Goal: Task Accomplishment & Management: Use online tool/utility

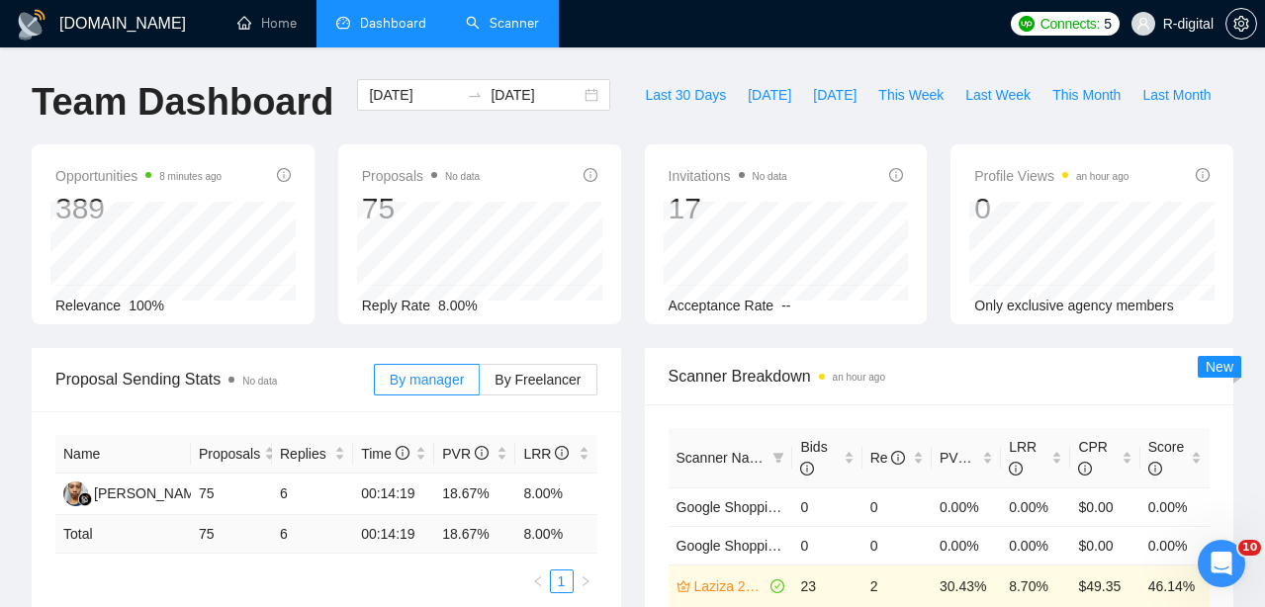
click at [520, 32] on link "Scanner" at bounding box center [502, 23] width 73 height 17
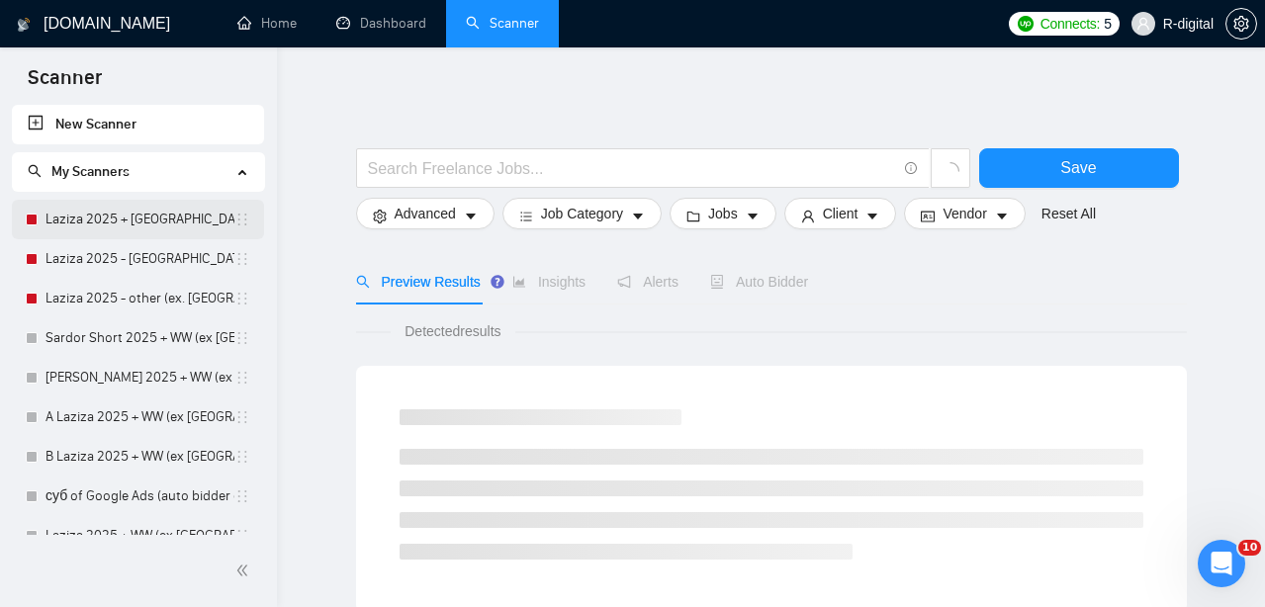
click at [118, 224] on link "Laziza 2025 + [GEOGRAPHIC_DATA], [GEOGRAPHIC_DATA], [GEOGRAPHIC_DATA]" at bounding box center [139, 220] width 189 height 40
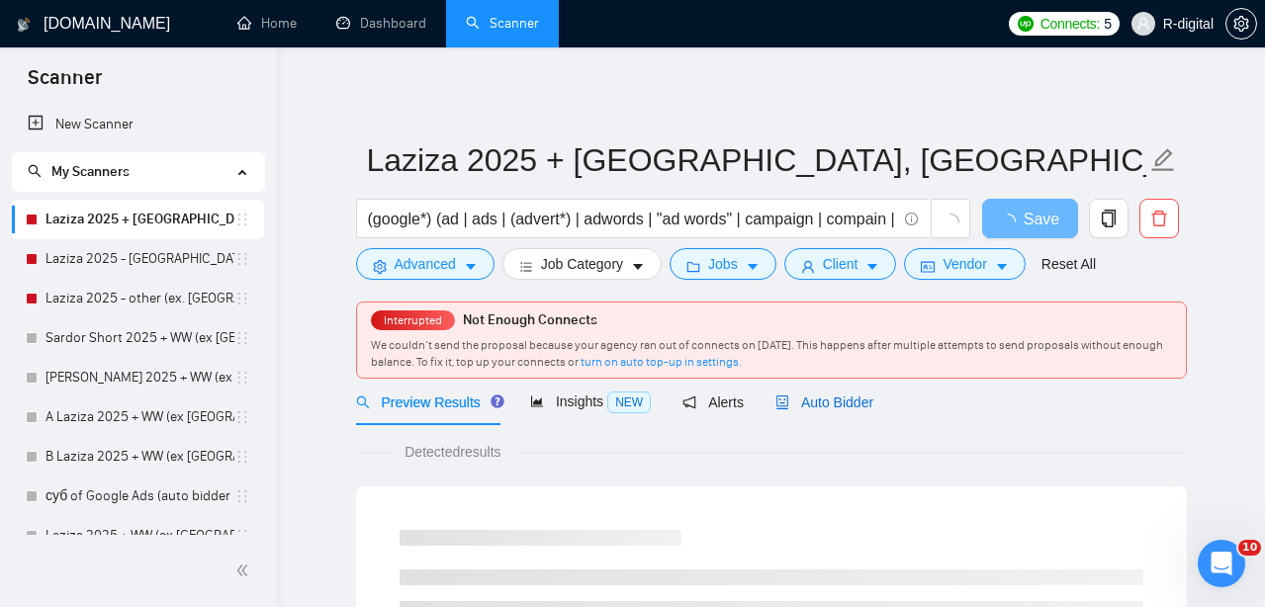
click at [869, 401] on span "Auto Bidder" at bounding box center [824, 403] width 98 height 16
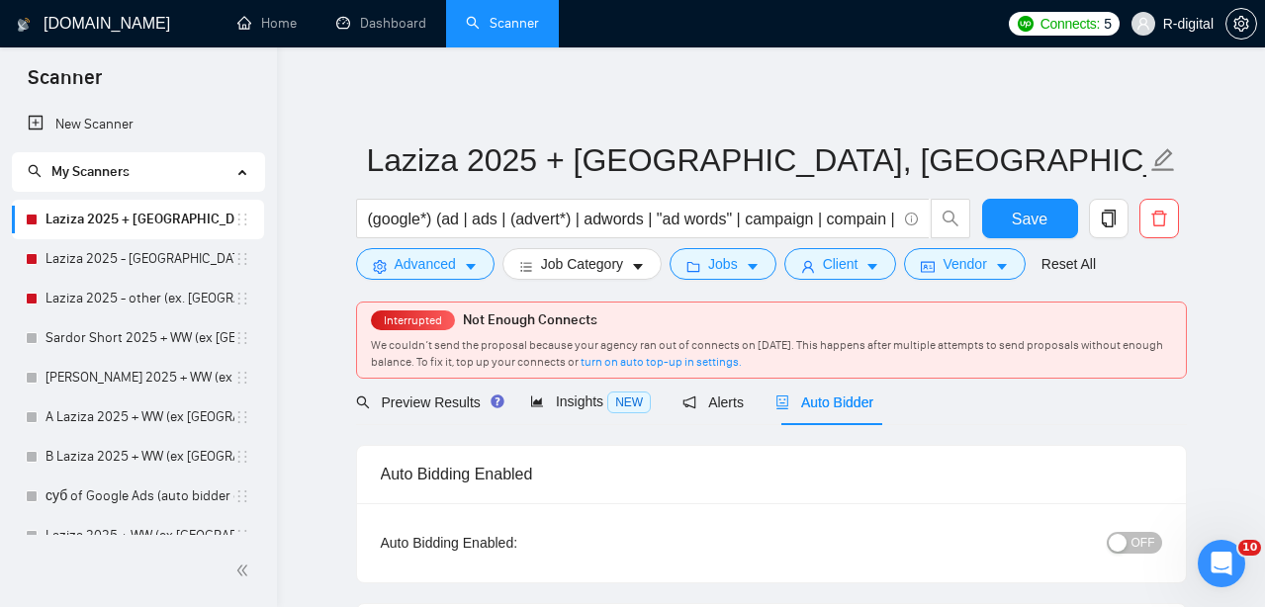
click at [868, 402] on span "Auto Bidder" at bounding box center [824, 403] width 98 height 16
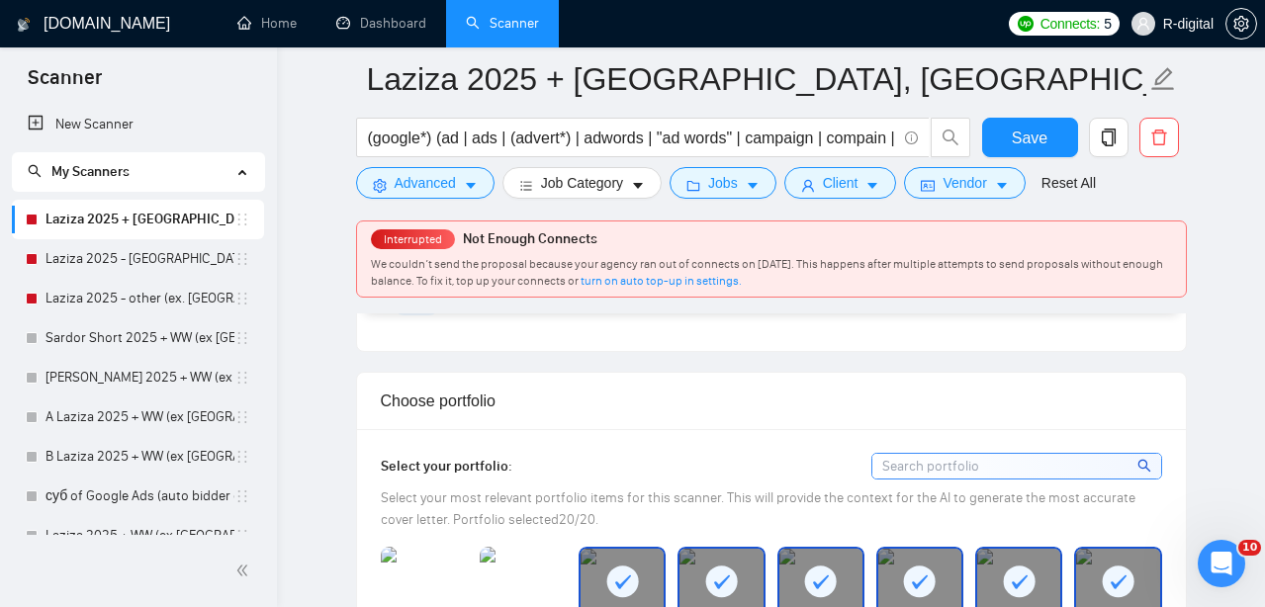
scroll to position [2001, 0]
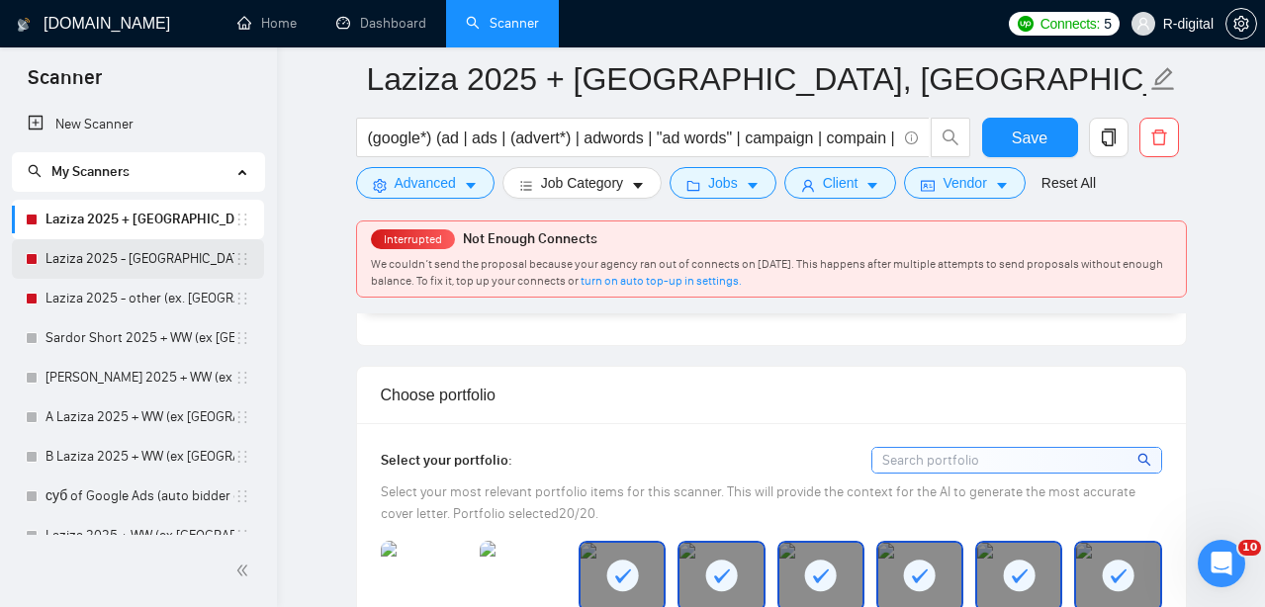
click at [150, 262] on link "Laziza 2025 - [GEOGRAPHIC_DATA]" at bounding box center [139, 259] width 189 height 40
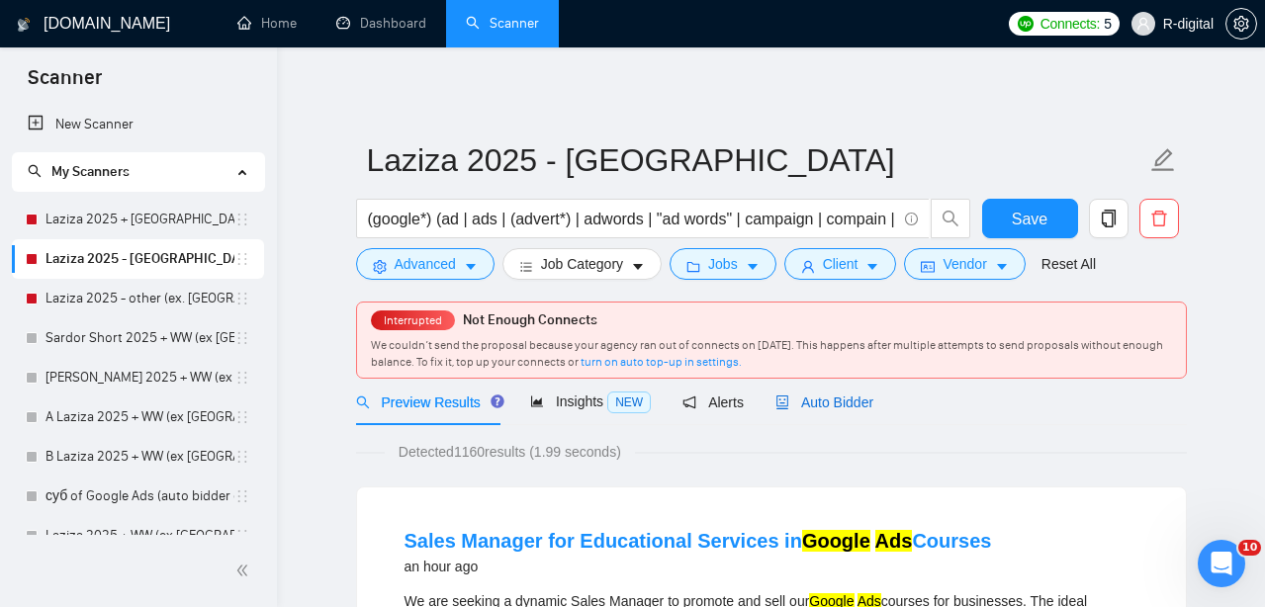
click at [827, 408] on span "Auto Bidder" at bounding box center [824, 403] width 98 height 16
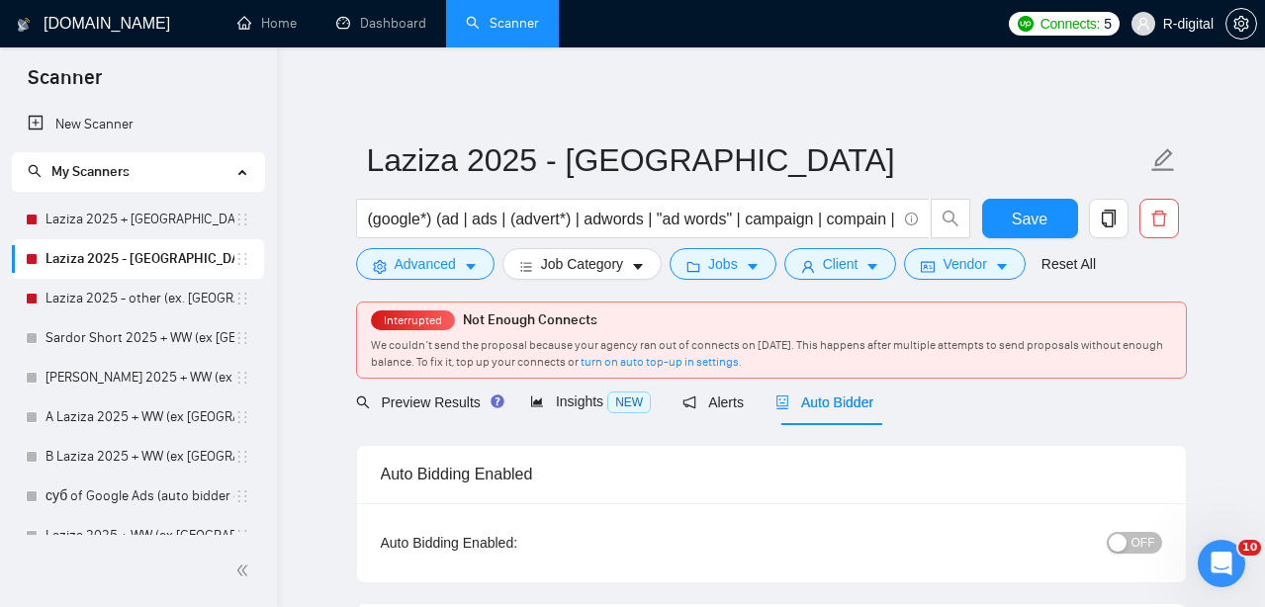
radio input "false"
radio input "true"
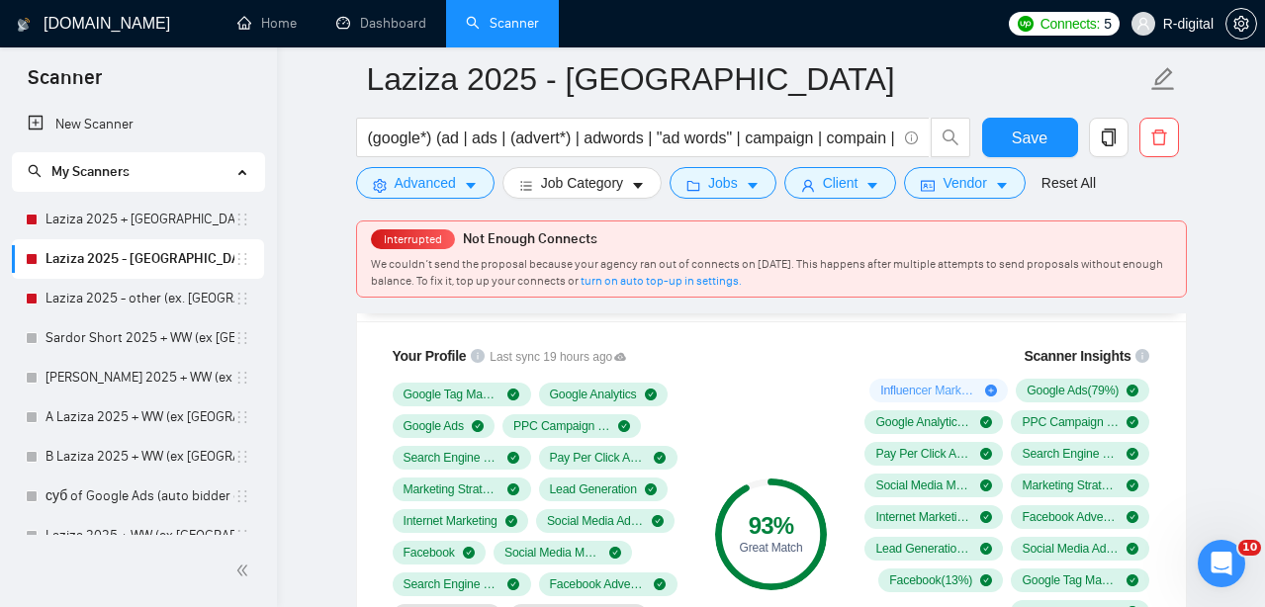
scroll to position [1591, 0]
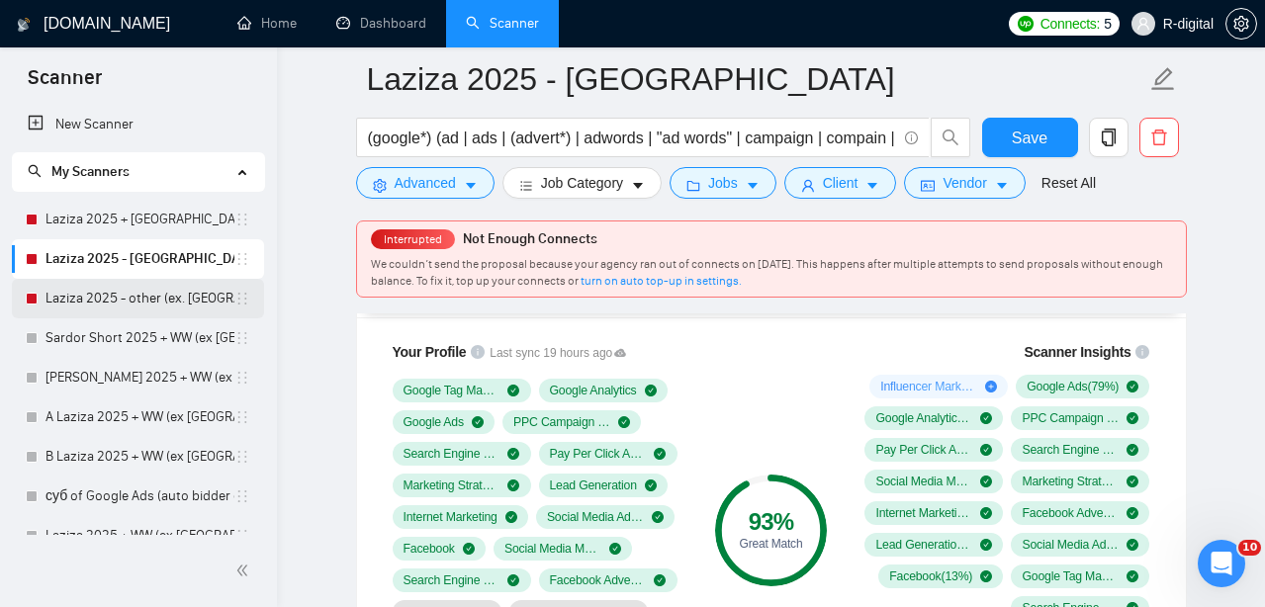
click at [135, 313] on link "Laziza 2025 - other (ex. [GEOGRAPHIC_DATA], [GEOGRAPHIC_DATA], [GEOGRAPHIC_DATA…" at bounding box center [139, 299] width 189 height 40
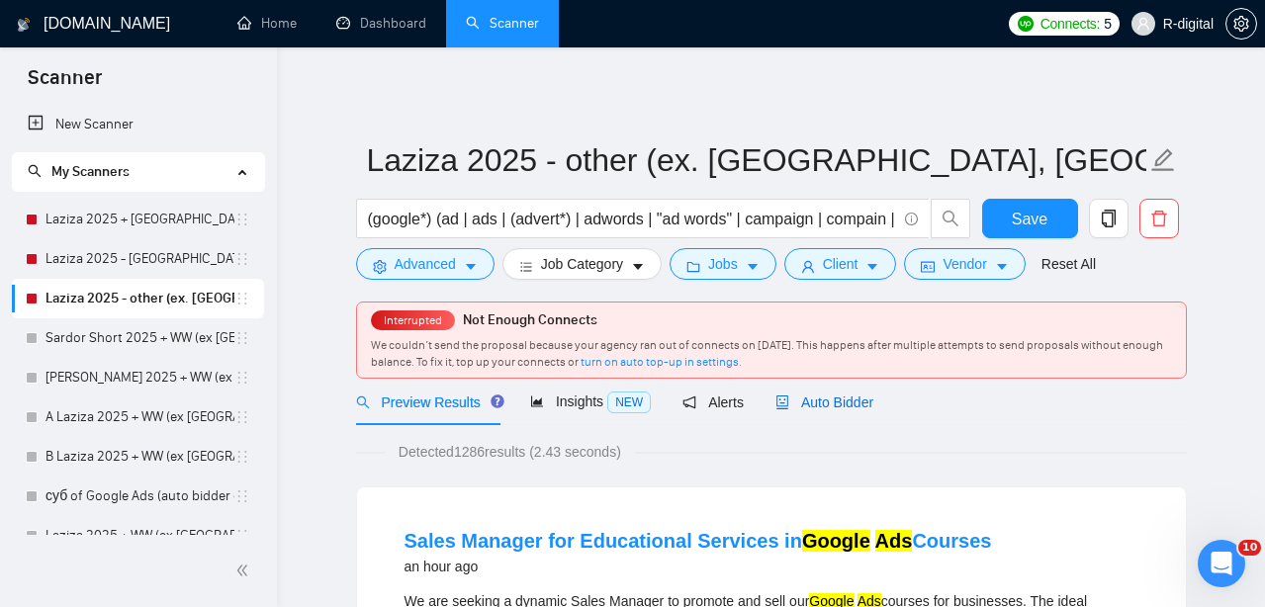
click at [819, 393] on div "Auto Bidder" at bounding box center [824, 403] width 98 height 22
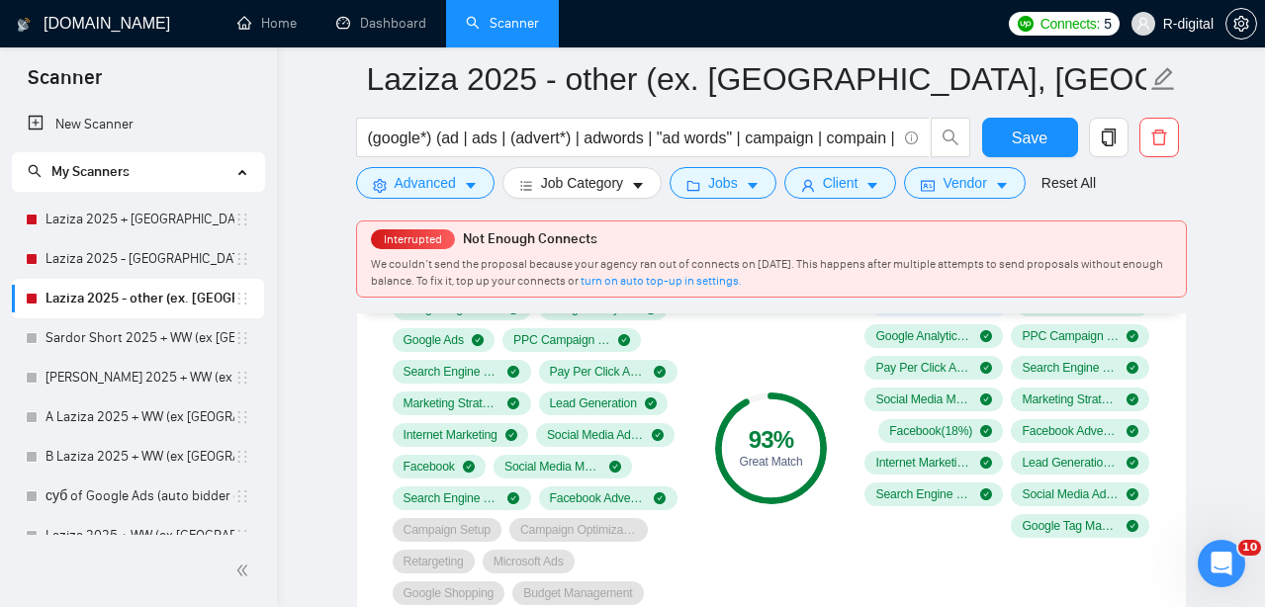
scroll to position [1679, 0]
